Goal: Task Accomplishment & Management: Use online tool/utility

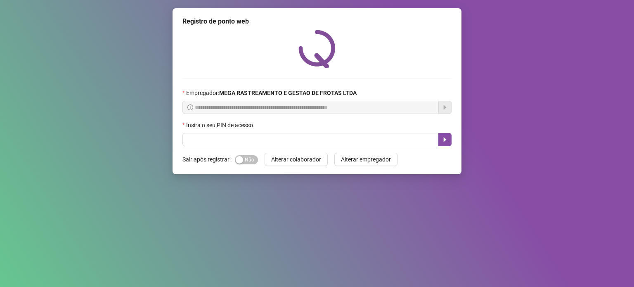
click at [239, 157] on div "button" at bounding box center [239, 159] width 7 height 7
click at [235, 142] on input "text" at bounding box center [310, 139] width 256 height 13
click at [447, 144] on button "button" at bounding box center [444, 139] width 13 height 13
type input "*****"
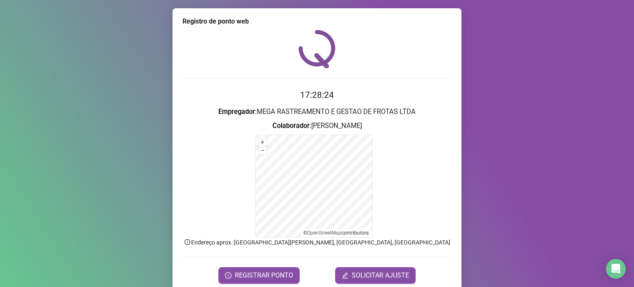
scroll to position [33, 0]
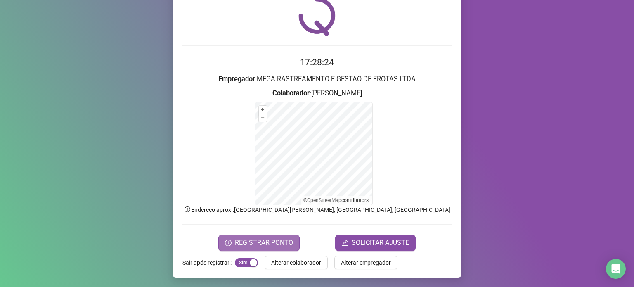
click at [243, 245] on span "REGISTRAR PONTO" at bounding box center [264, 243] width 58 height 10
